Goal: Navigation & Orientation: Find specific page/section

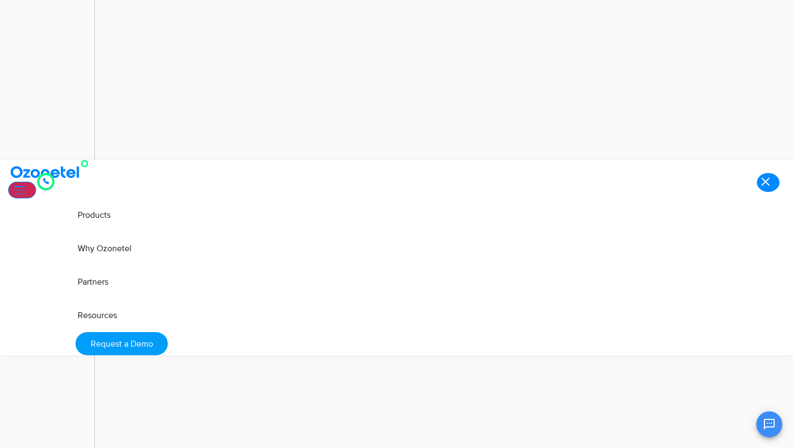
scroll to position [5893, 0]
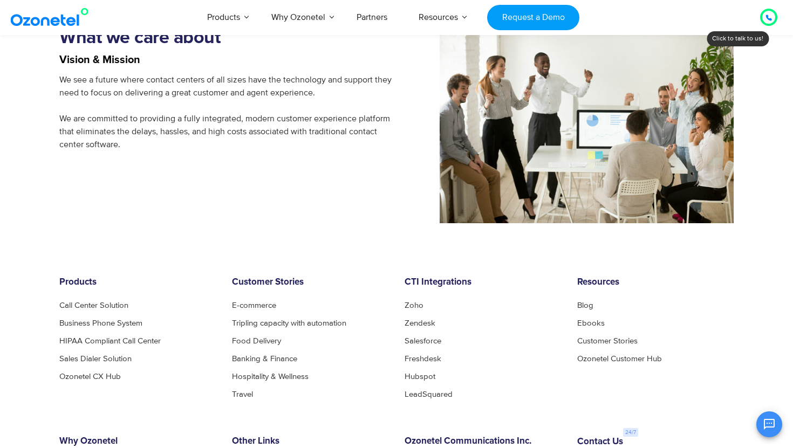
scroll to position [1156, 0]
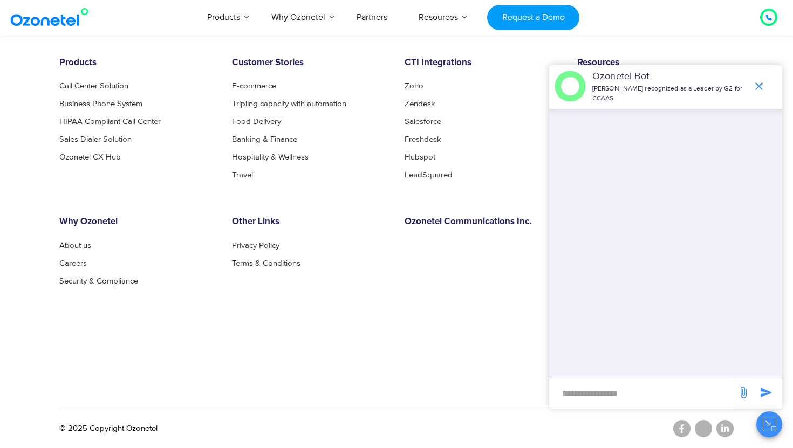
click at [324, 333] on div "Other Links Privacy Policy Terms & Conditions" at bounding box center [310, 288] width 173 height 143
click at [760, 84] on icon "end chat or minimize" at bounding box center [758, 86] width 13 height 13
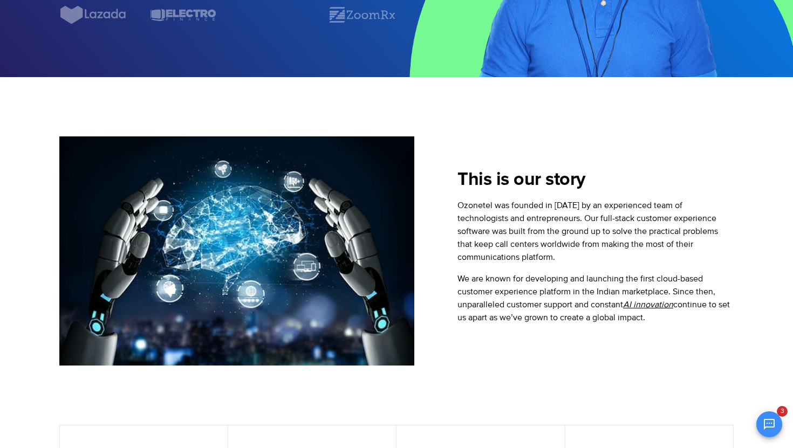
scroll to position [0, 0]
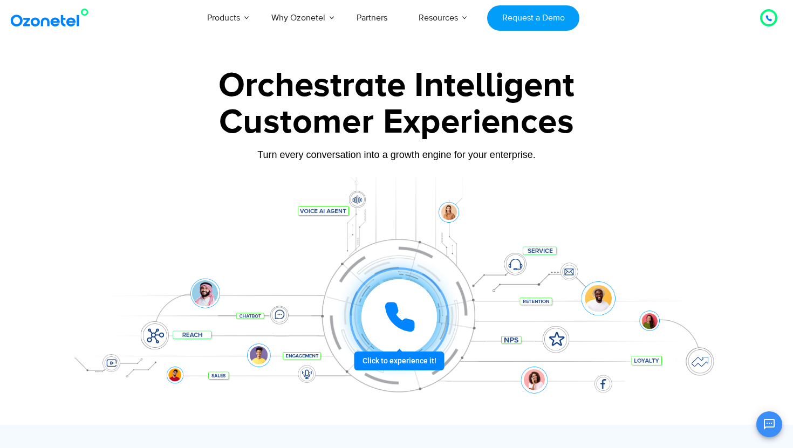
scroll to position [91, 0]
